Goal: Task Accomplishment & Management: Complete application form

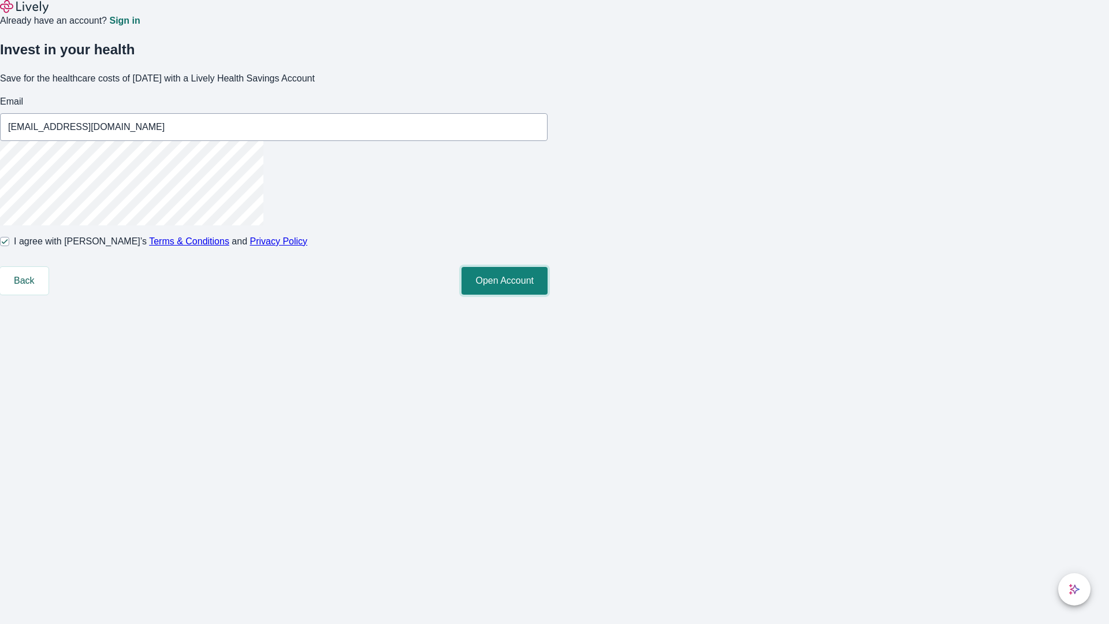
click at [547, 294] on button "Open Account" at bounding box center [504, 281] width 86 height 28
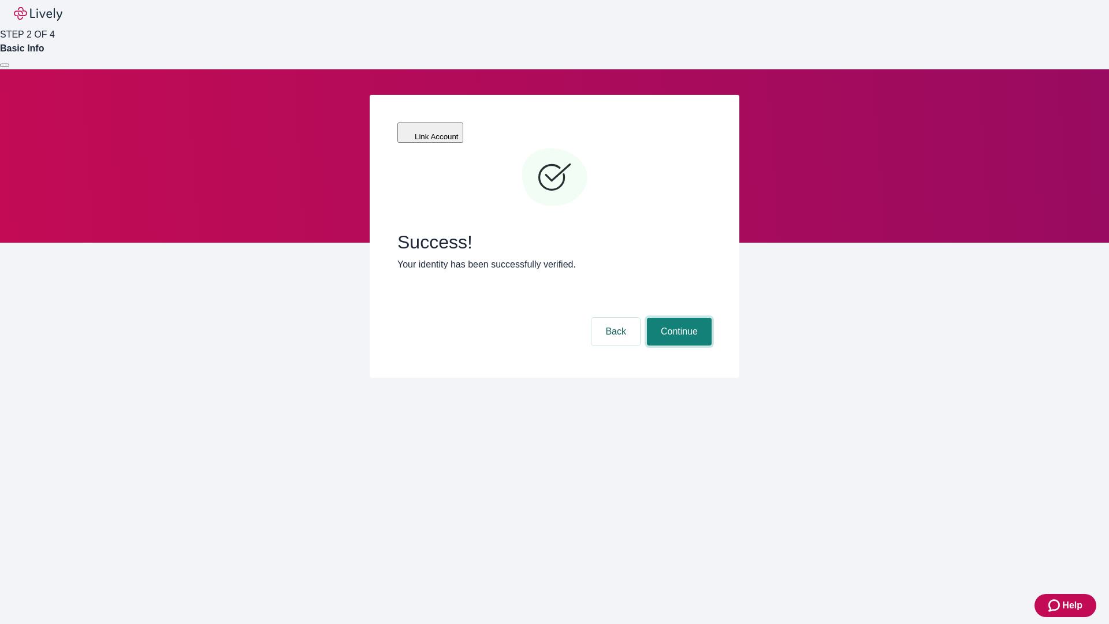
click at [677, 318] on button "Continue" at bounding box center [679, 332] width 65 height 28
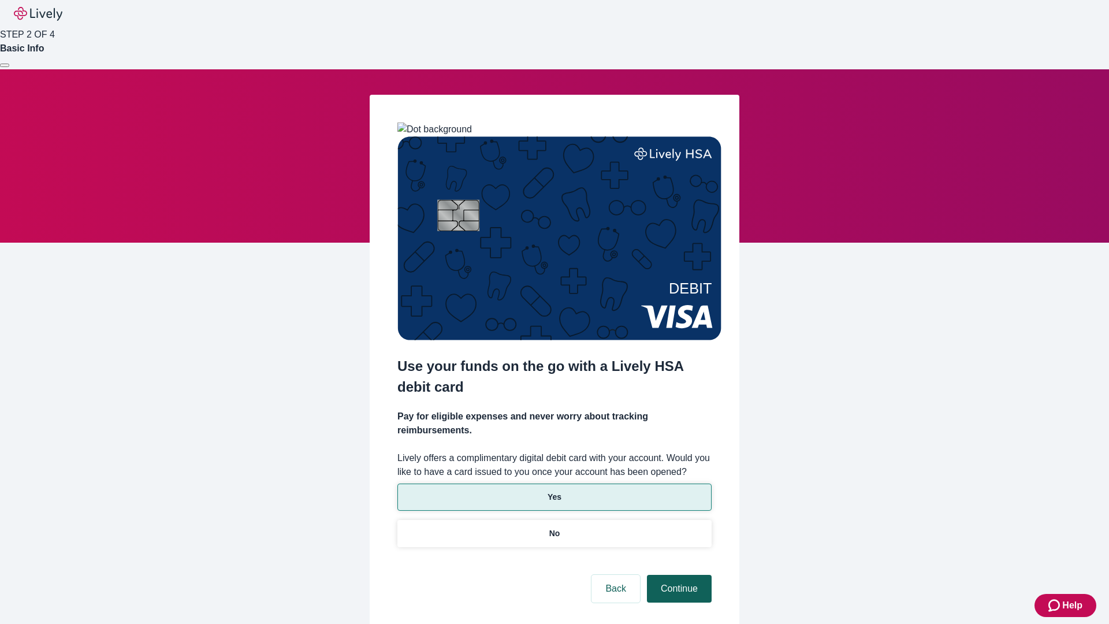
click at [554, 491] on p "Yes" at bounding box center [554, 497] width 14 height 12
click at [677, 575] on button "Continue" at bounding box center [679, 589] width 65 height 28
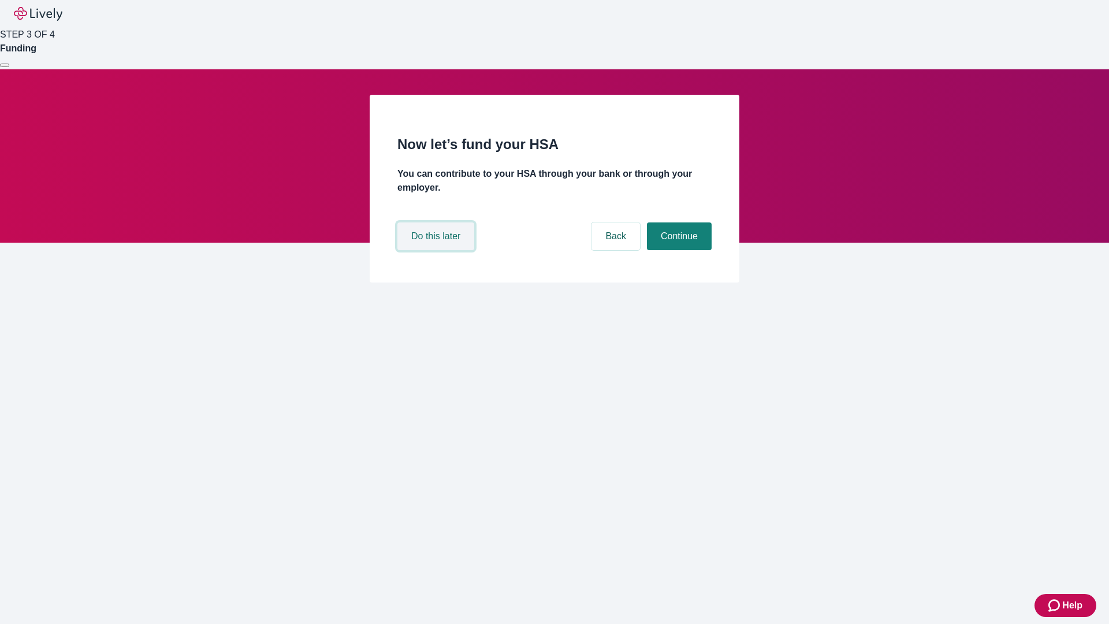
click at [437, 250] on button "Do this later" at bounding box center [435, 236] width 77 height 28
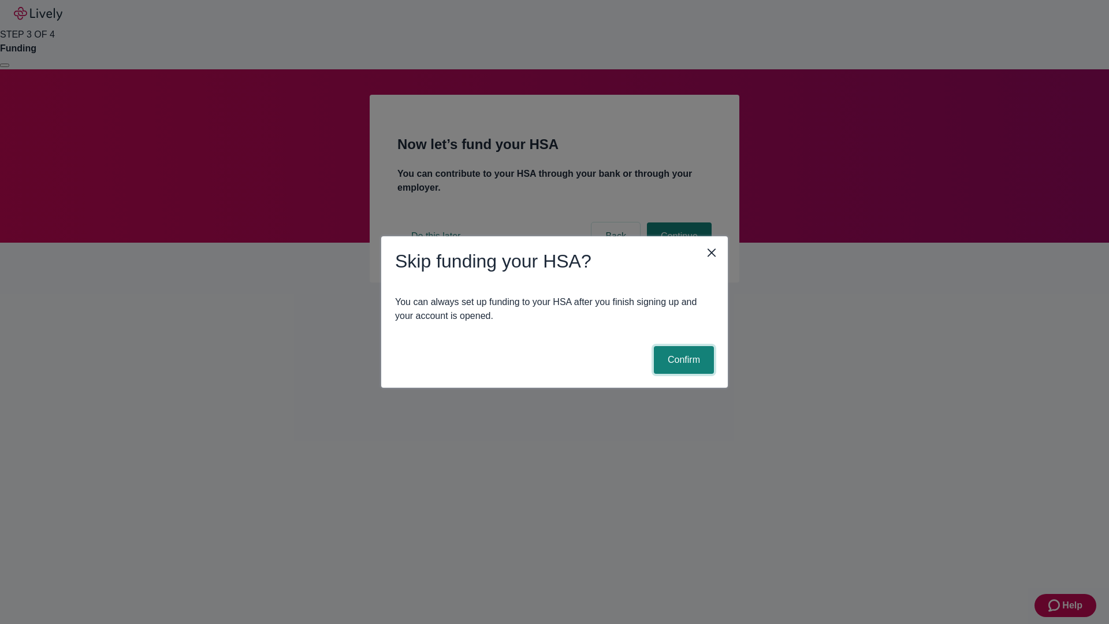
click at [682, 360] on button "Confirm" at bounding box center [684, 360] width 60 height 28
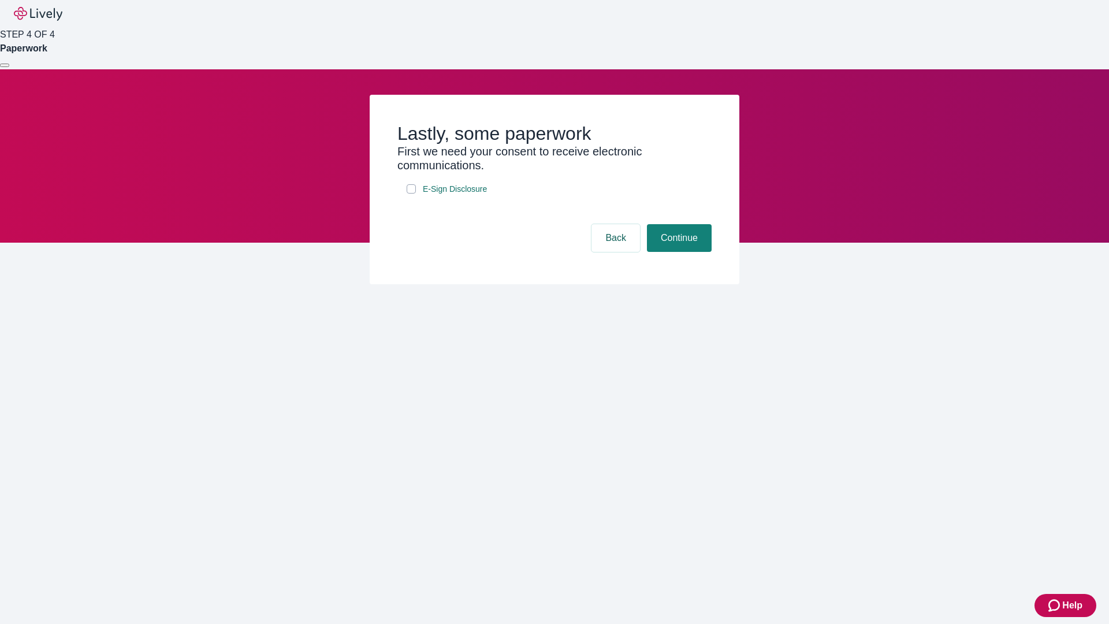
click at [411, 193] on input "E-Sign Disclosure" at bounding box center [411, 188] width 9 height 9
checkbox input "true"
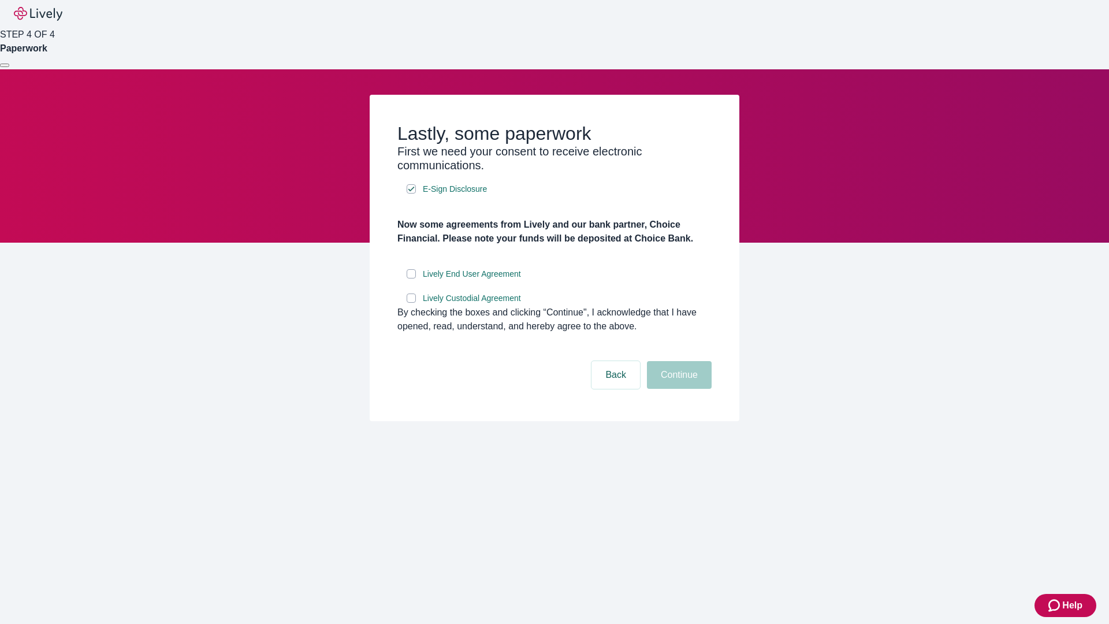
click at [411, 278] on input "Lively End User Agreement" at bounding box center [411, 273] width 9 height 9
checkbox input "true"
click at [411, 303] on input "Lively Custodial Agreement" at bounding box center [411, 297] width 9 height 9
checkbox input "true"
click at [677, 389] on button "Continue" at bounding box center [679, 375] width 65 height 28
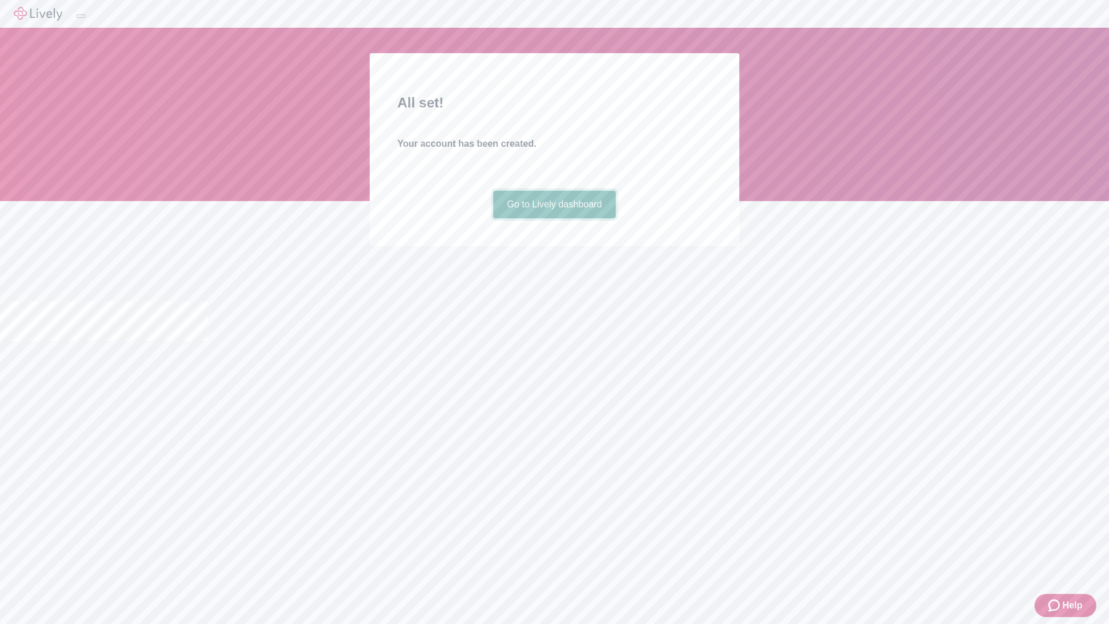
click at [554, 218] on link "Go to Lively dashboard" at bounding box center [554, 205] width 123 height 28
